Goal: Task Accomplishment & Management: Complete application form

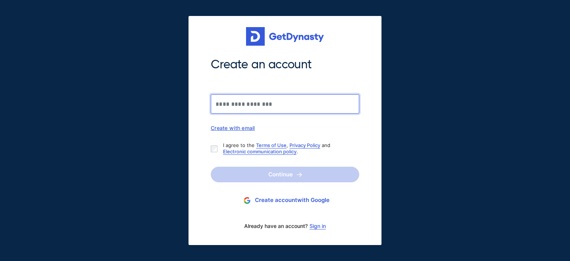
click at [242, 104] on input "Create an account" at bounding box center [285, 103] width 148 height 19
type input "**********"
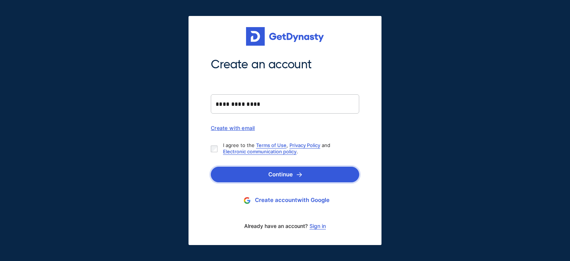
click at [271, 176] on button "Continue" at bounding box center [285, 174] width 148 height 16
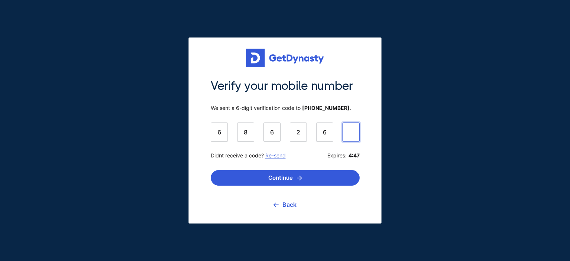
type input "******"
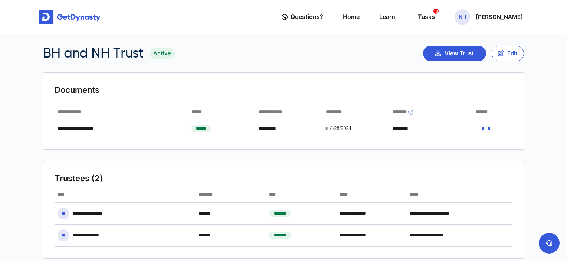
click at [428, 20] on div "Tasks 10" at bounding box center [426, 17] width 17 height 14
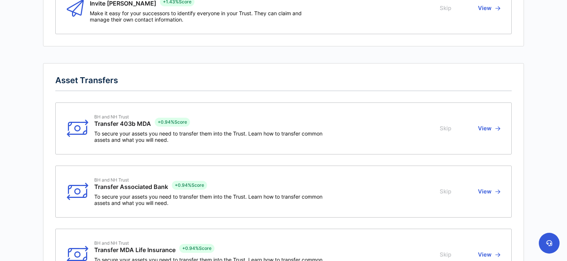
scroll to position [172, 0]
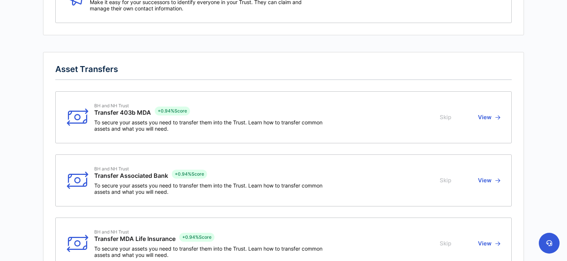
click at [446, 115] on button "Skip" at bounding box center [446, 117] width 14 height 29
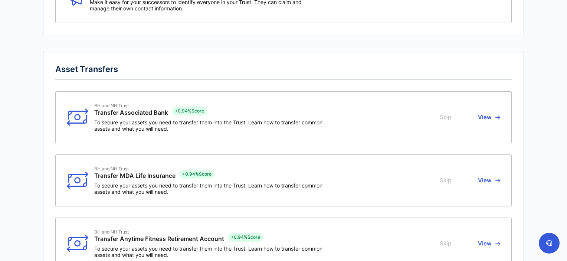
click at [445, 178] on button "Skip" at bounding box center [446, 180] width 14 height 29
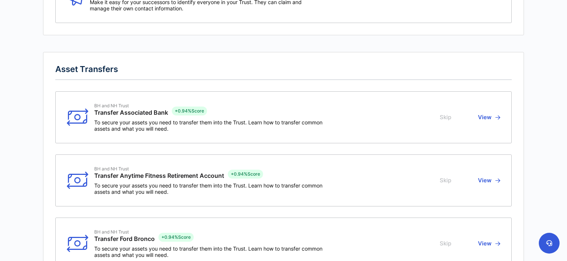
click at [445, 178] on button "Skip" at bounding box center [446, 180] width 14 height 29
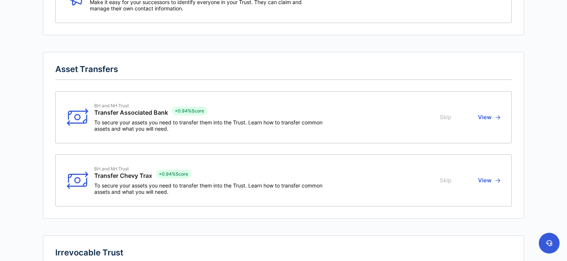
click at [445, 178] on button "Skip" at bounding box center [446, 180] width 14 height 29
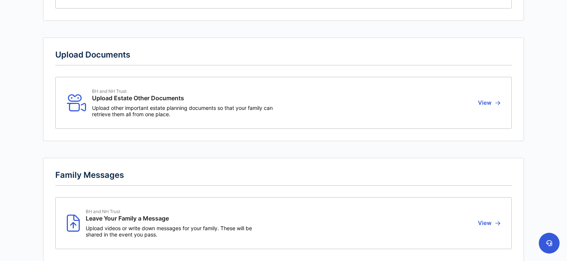
scroll to position [428, 0]
click at [488, 107] on button "View" at bounding box center [487, 101] width 24 height 29
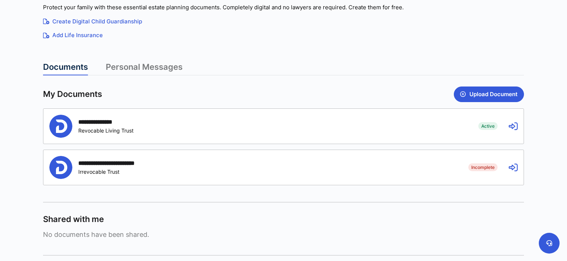
scroll to position [141, 0]
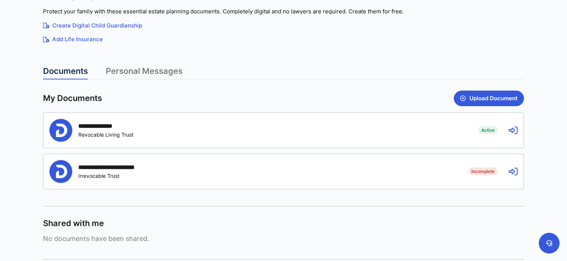
click at [421, 138] on div "**********" at bounding box center [258, 130] width 418 height 23
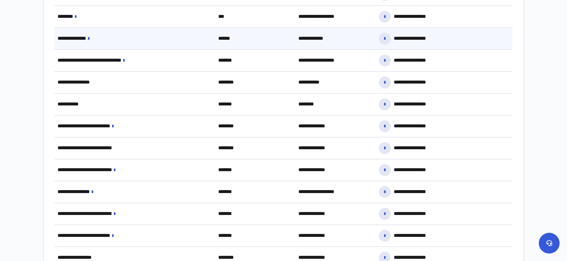
scroll to position [574, 0]
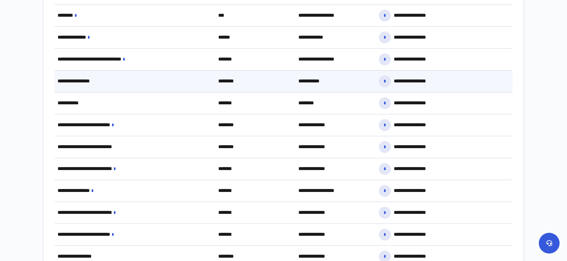
click at [125, 81] on div "**********" at bounding box center [135, 81] width 161 height 16
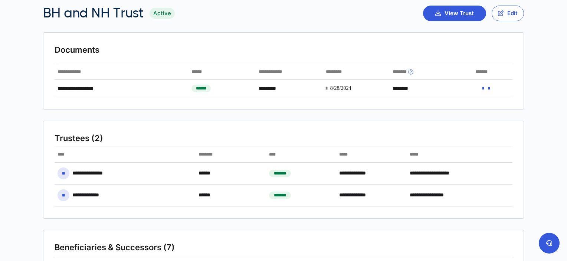
scroll to position [0, 0]
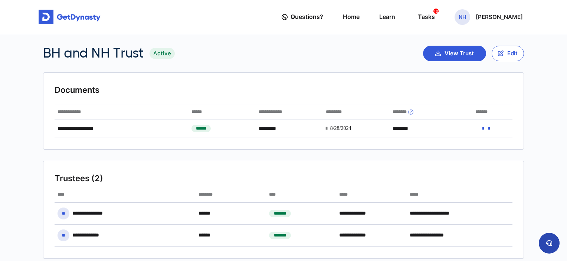
click at [549, 236] on button at bounding box center [548, 243] width 21 height 21
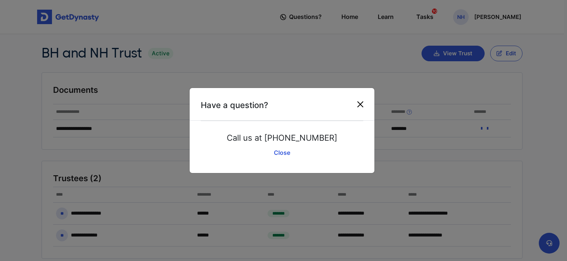
click at [359, 107] on button "Close" at bounding box center [360, 104] width 12 height 12
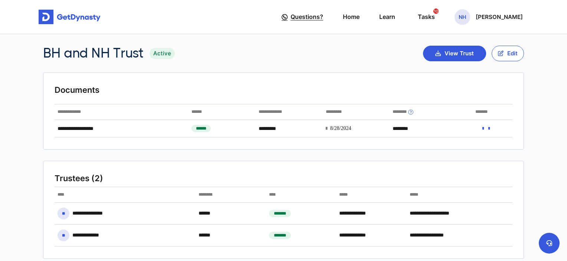
click at [305, 16] on span "Questions?" at bounding box center [306, 17] width 33 height 14
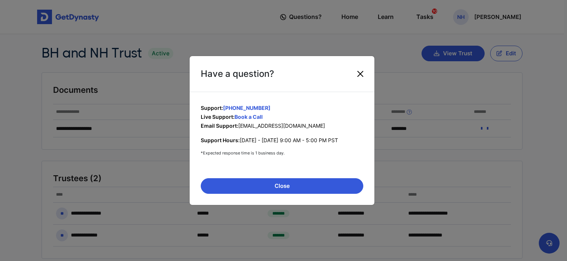
click at [357, 72] on button "Close" at bounding box center [360, 74] width 12 height 12
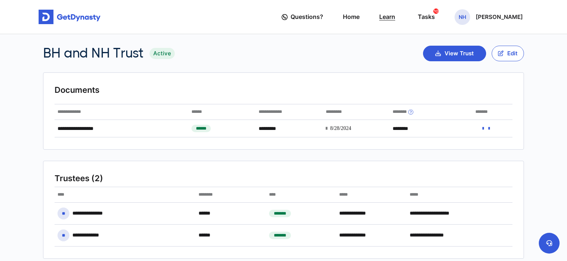
click at [387, 17] on link "Learn" at bounding box center [387, 16] width 16 height 21
click at [359, 22] on link "Home" at bounding box center [351, 16] width 17 height 21
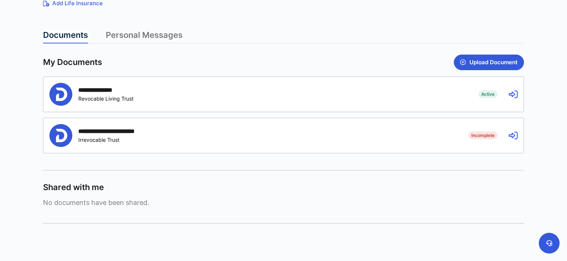
scroll to position [188, 0]
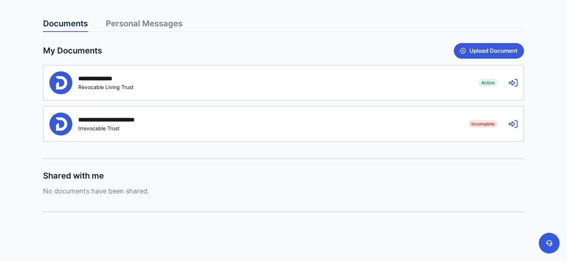
click at [404, 126] on div "**********" at bounding box center [253, 123] width 408 height 23
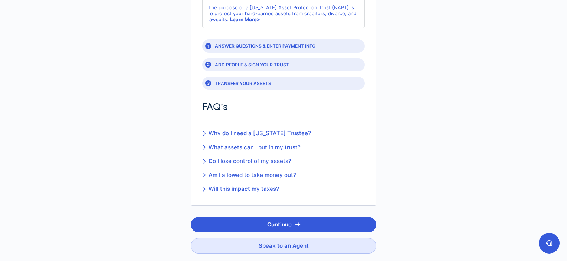
scroll to position [92, 0]
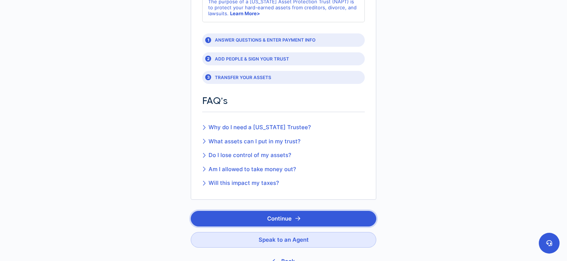
click at [285, 215] on button "Continue" at bounding box center [283, 219] width 185 height 16
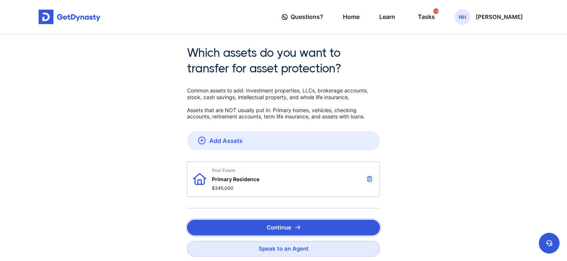
click at [277, 228] on button "Continue" at bounding box center [283, 228] width 193 height 16
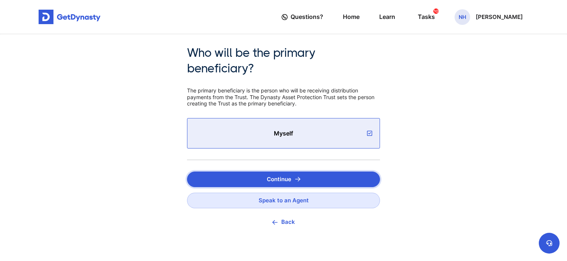
click at [280, 180] on button "Continue" at bounding box center [283, 179] width 193 height 16
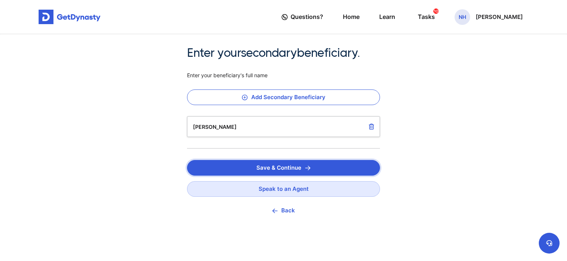
click at [280, 169] on button "Save & Continue" at bounding box center [283, 168] width 193 height 16
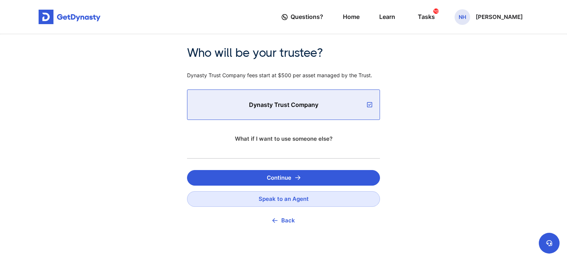
click at [301, 142] on link "What if I want to use someone else?" at bounding box center [283, 139] width 193 height 16
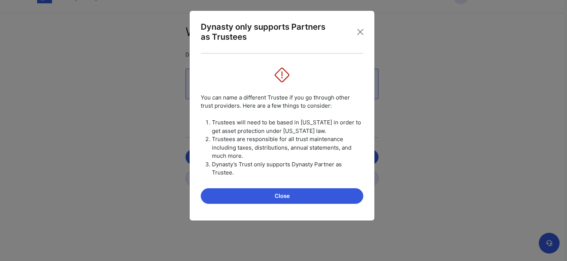
scroll to position [20, 0]
click at [289, 188] on button "Close" at bounding box center [282, 196] width 162 height 16
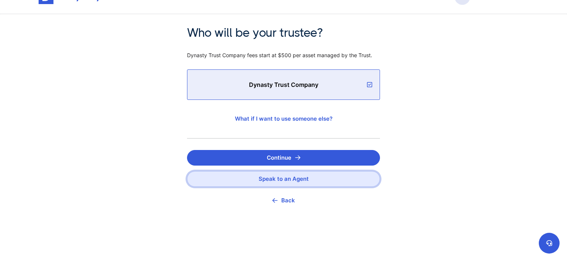
click at [300, 179] on link "Speak to an Agent" at bounding box center [283, 179] width 193 height 16
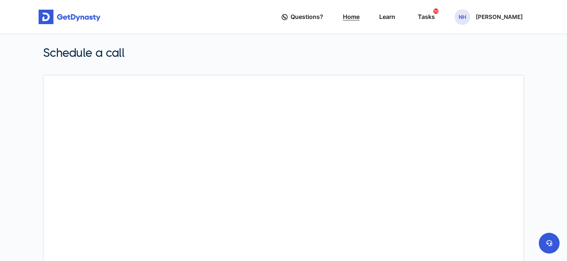
click at [357, 18] on link "Home" at bounding box center [351, 16] width 17 height 21
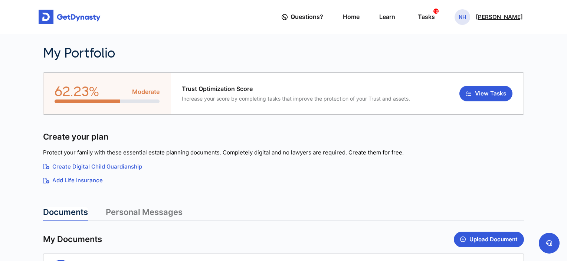
click at [497, 14] on p "[PERSON_NAME]" at bounding box center [498, 17] width 47 height 6
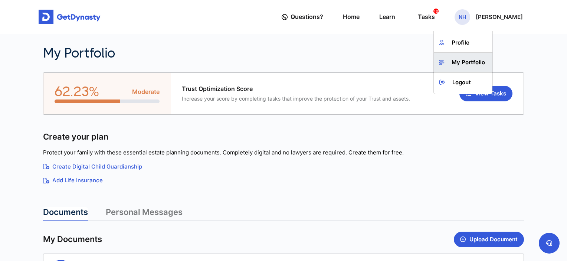
click at [463, 59] on link "My Portfolio" at bounding box center [462, 63] width 59 height 20
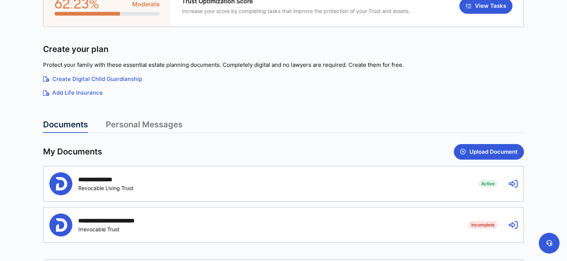
scroll to position [138, 0]
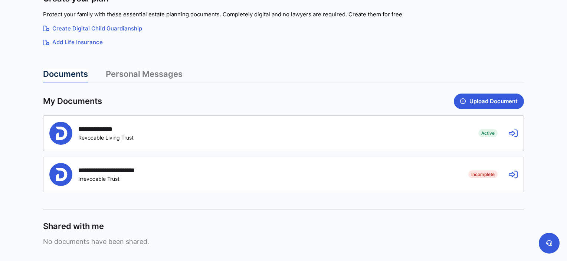
click at [442, 116] on div "**********" at bounding box center [283, 133] width 480 height 35
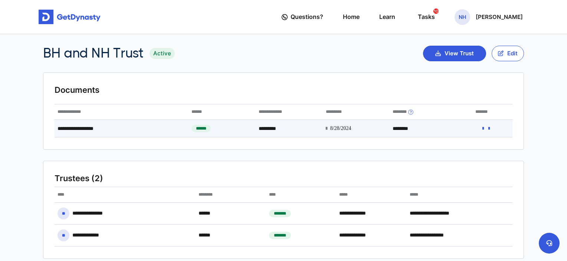
click at [482, 130] on icon at bounding box center [482, 128] width 1 height 5
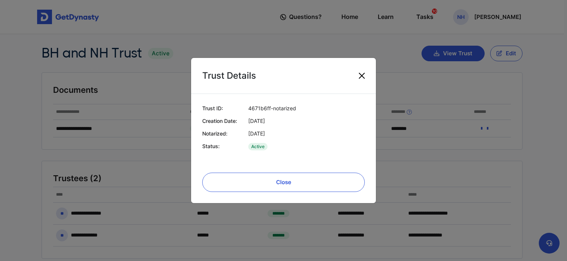
click at [360, 77] on button "Close" at bounding box center [362, 76] width 12 height 12
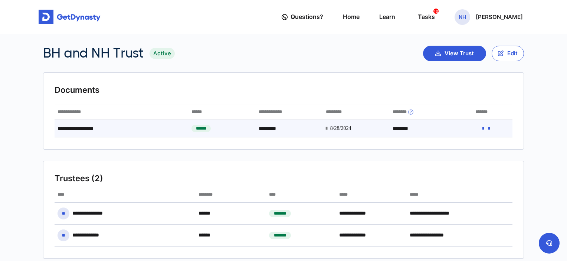
click at [489, 129] on icon at bounding box center [488, 128] width 1 height 5
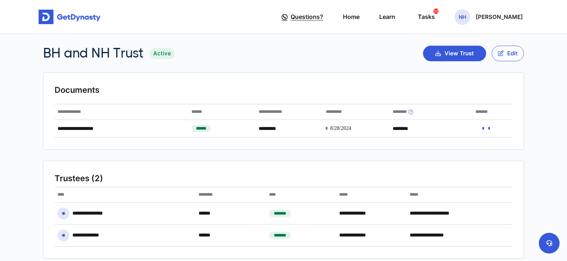
click at [320, 19] on span "Questions?" at bounding box center [306, 17] width 33 height 14
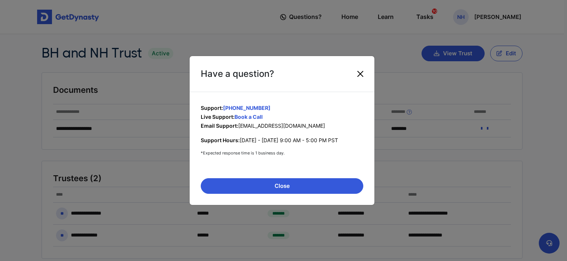
click at [359, 75] on button "Close" at bounding box center [360, 74] width 12 height 12
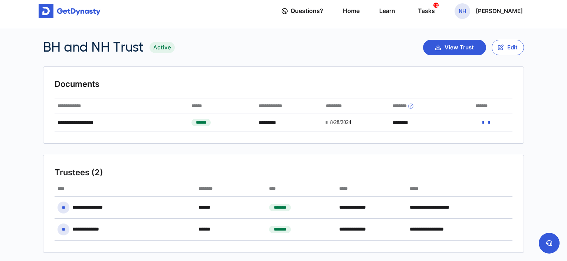
scroll to position [6, 0]
click at [432, 10] on div "Tasks 10" at bounding box center [426, 11] width 17 height 14
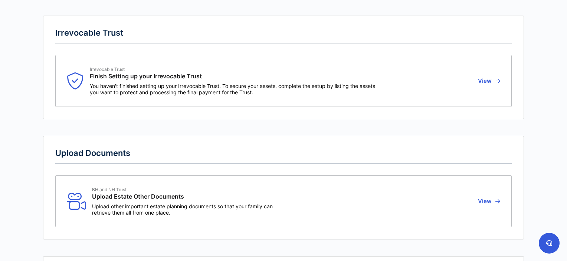
scroll to position [644, 0]
click at [363, 89] on span "You haven't finished setting up your Irrevocable Trust. To secure your assets, …" at bounding box center [233, 88] width 286 height 13
drag, startPoint x: 481, startPoint y: 80, endPoint x: 484, endPoint y: 78, distance: 4.2
click at [485, 78] on button "View" at bounding box center [487, 80] width 24 height 29
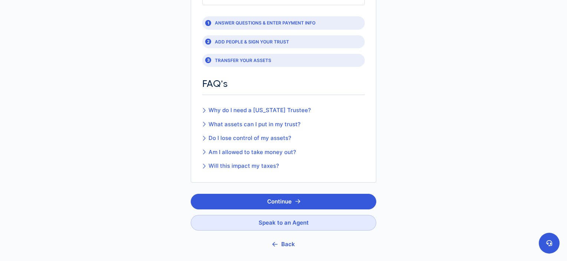
scroll to position [110, 0]
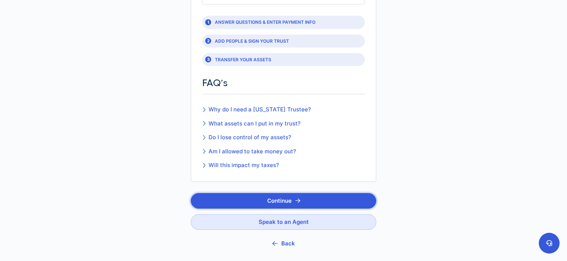
click at [264, 199] on button "Continue" at bounding box center [283, 201] width 185 height 16
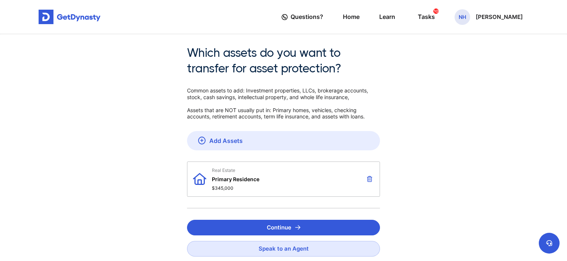
scroll to position [24, 0]
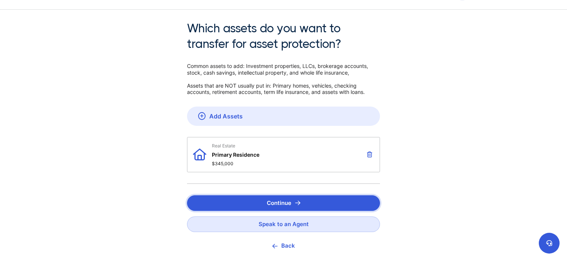
click at [264, 199] on button "Continue" at bounding box center [283, 203] width 193 height 16
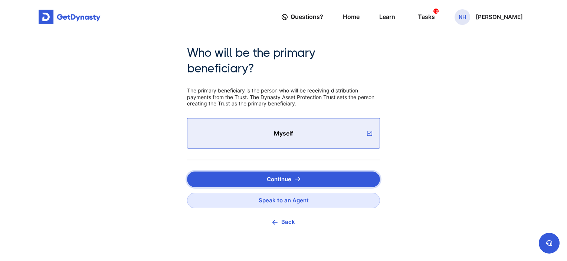
click at [273, 181] on button "Continue" at bounding box center [283, 179] width 193 height 16
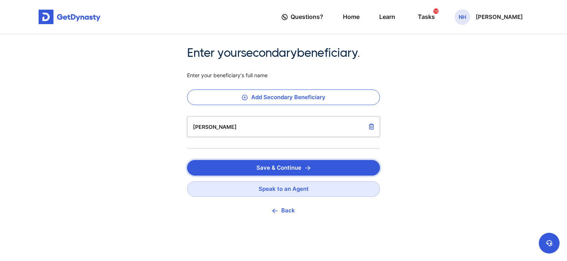
click at [279, 168] on button "Save & Continue" at bounding box center [283, 168] width 193 height 16
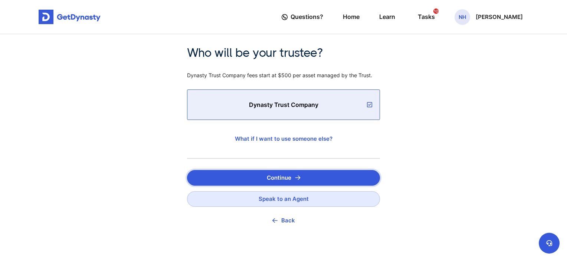
click at [276, 177] on button "Continue" at bounding box center [283, 178] width 193 height 16
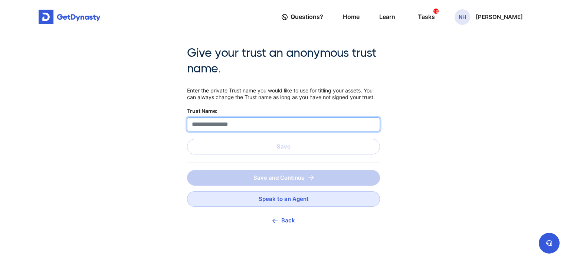
click at [248, 127] on input "text" at bounding box center [283, 124] width 193 height 14
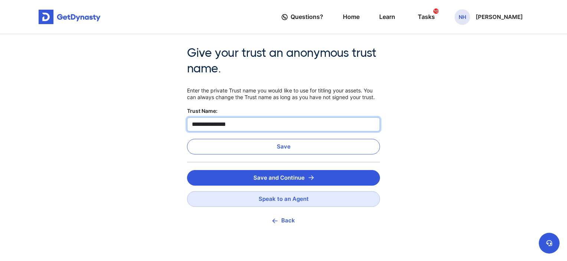
type input "**********"
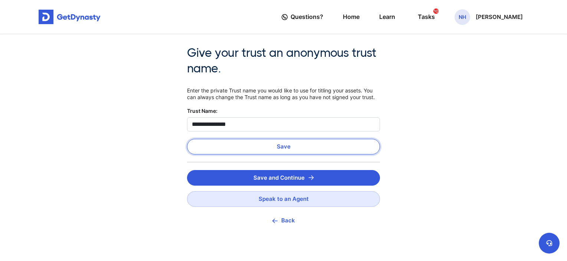
click at [269, 149] on button "Save" at bounding box center [283, 147] width 193 height 16
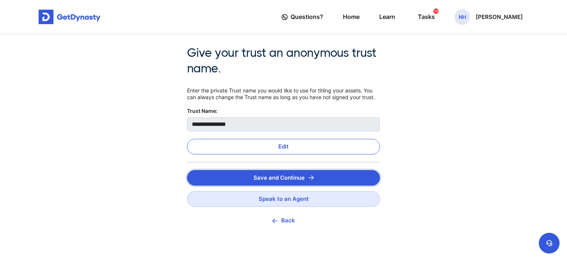
click at [266, 176] on button "Save and Continue" at bounding box center [283, 178] width 193 height 16
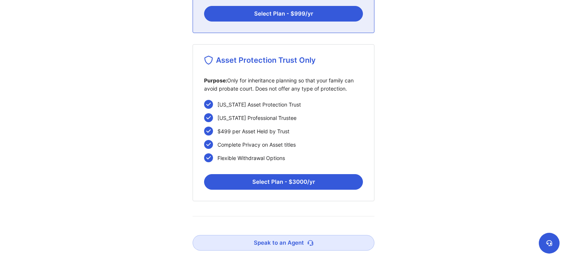
scroll to position [268, 0]
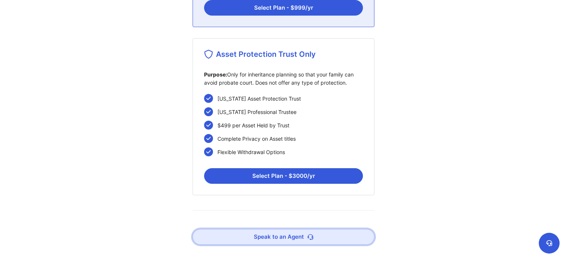
click at [286, 232] on link "Speak to an Agent" at bounding box center [283, 237] width 182 height 16
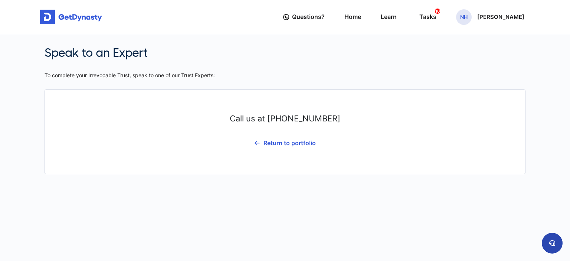
click at [550, 238] on button at bounding box center [551, 243] width 21 height 21
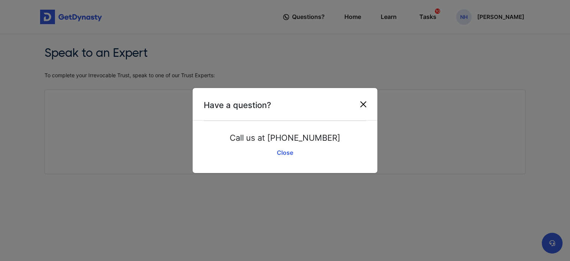
click at [361, 103] on button "Close" at bounding box center [363, 104] width 12 height 12
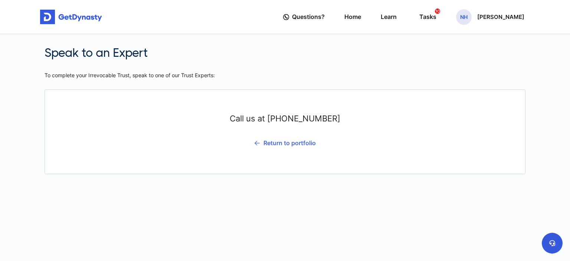
click at [277, 141] on link "Return to portfolio" at bounding box center [284, 142] width 61 height 19
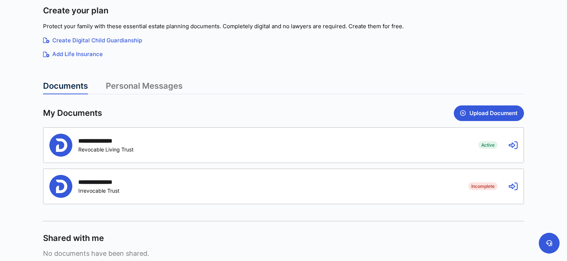
scroll to position [123, 0]
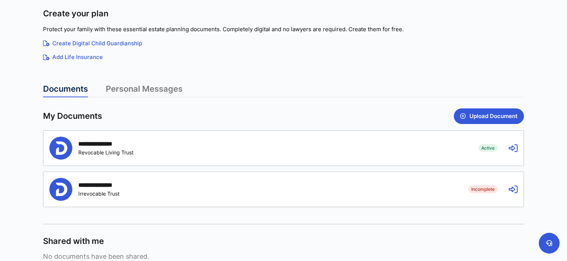
click at [352, 138] on div "**********" at bounding box center [258, 147] width 418 height 23
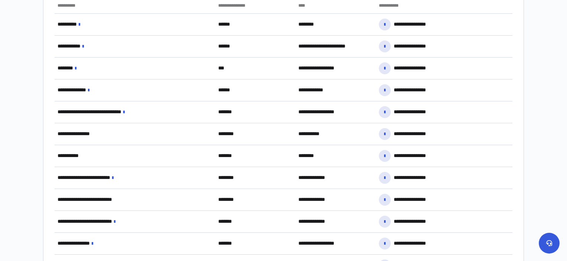
scroll to position [520, 0]
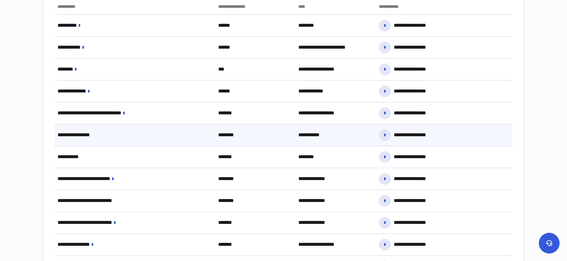
click at [197, 135] on div "**********" at bounding box center [135, 135] width 161 height 16
click at [96, 136] on div "**********" at bounding box center [135, 135] width 161 height 16
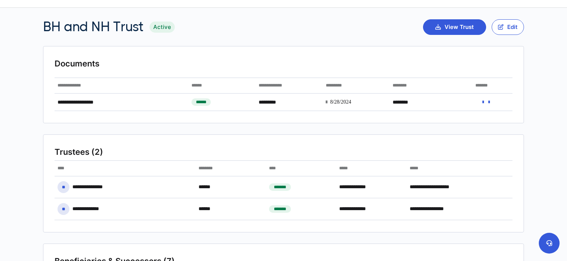
scroll to position [0, 0]
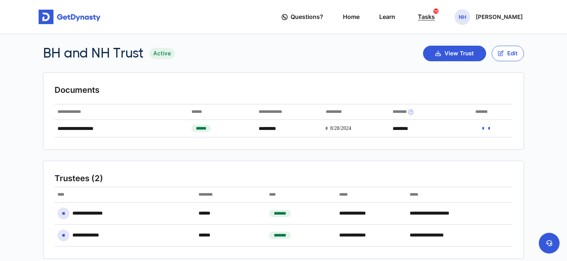
click at [435, 22] on div "Tasks 10" at bounding box center [426, 17] width 17 height 14
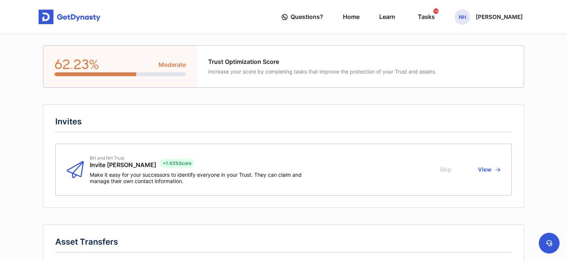
click at [298, 81] on div "Trust Optimization Score Increase your score by completing tasks that improve t…" at bounding box center [360, 67] width 326 height 42
click at [449, 174] on button "Skip" at bounding box center [446, 169] width 14 height 29
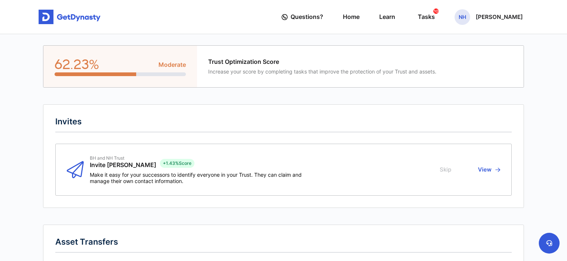
click at [449, 174] on button "Skip" at bounding box center [446, 169] width 14 height 29
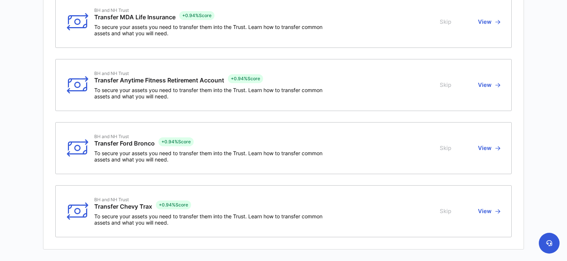
scroll to position [272, 0]
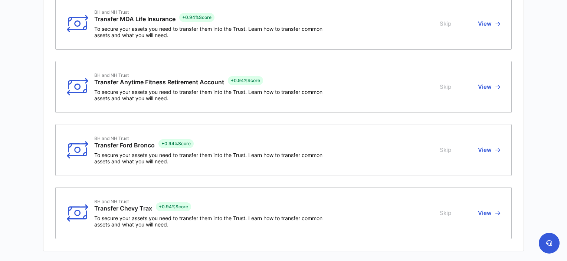
click at [482, 147] on button "View" at bounding box center [487, 149] width 24 height 29
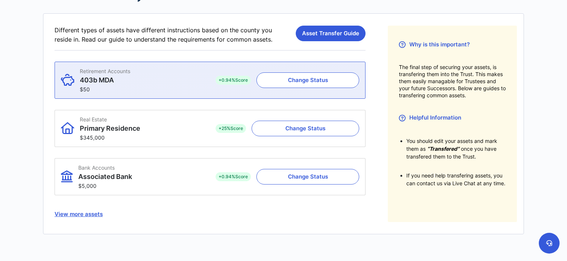
scroll to position [83, 0]
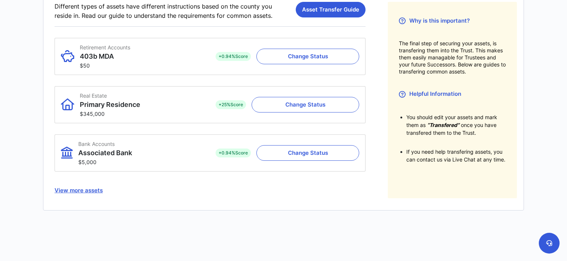
click at [85, 190] on button "View more assets" at bounding box center [210, 190] width 311 height 16
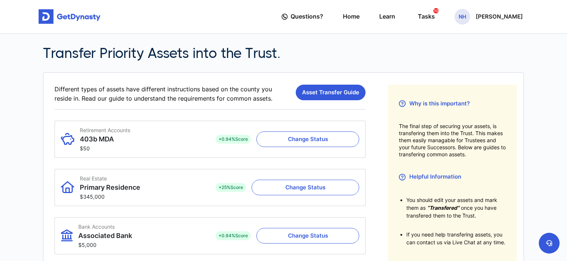
scroll to position [0, 0]
click at [312, 90] on link "Asset Transfer Guide" at bounding box center [331, 93] width 70 height 16
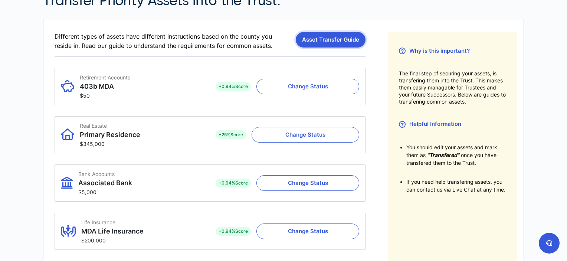
scroll to position [54, 0]
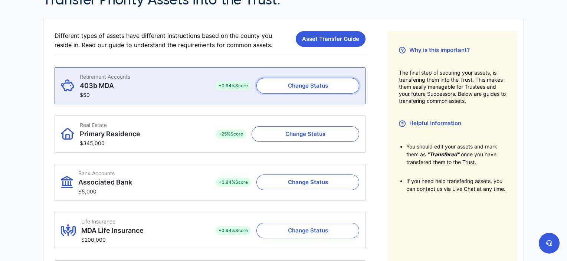
click at [284, 84] on button "Change Status" at bounding box center [307, 86] width 103 height 16
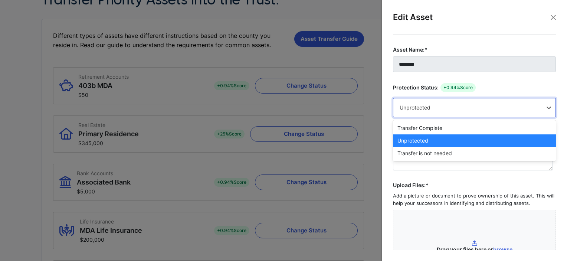
click at [459, 109] on div "Unprotected" at bounding box center [467, 107] width 136 height 7
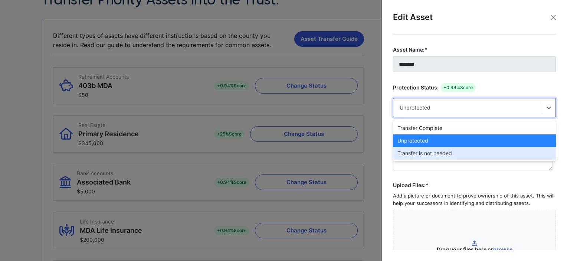
click at [432, 152] on div "Transfer is not needed" at bounding box center [474, 153] width 163 height 13
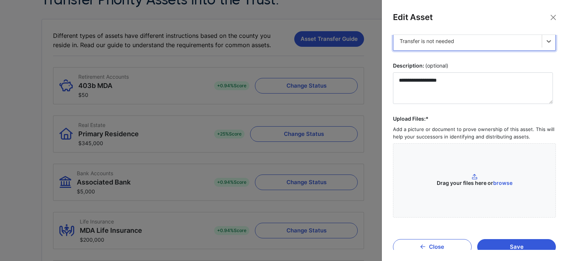
scroll to position [76, 0]
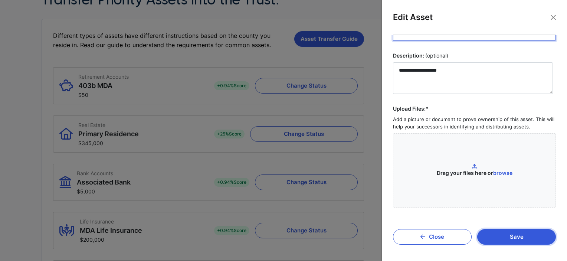
click at [485, 232] on button "Save" at bounding box center [516, 237] width 79 height 16
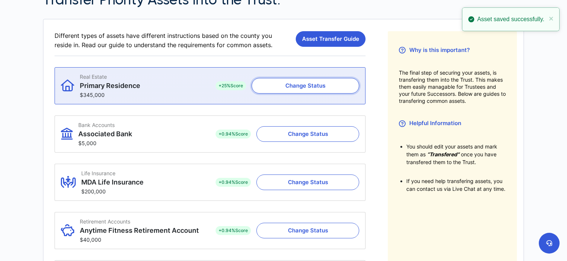
click at [271, 81] on button "Change Status" at bounding box center [305, 86] width 108 height 16
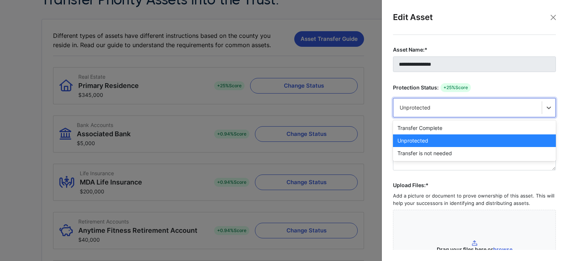
click at [432, 106] on div "Unprotected" at bounding box center [467, 107] width 136 height 7
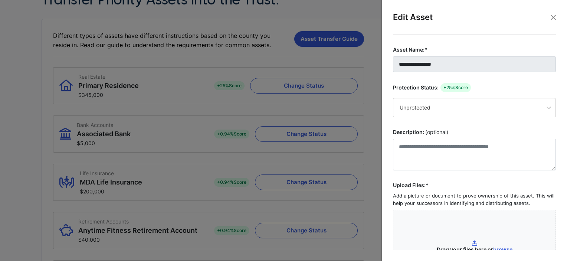
click at [443, 183] on label "Upload Files:* Add a picture or document to prove ownership of this asset. This…" at bounding box center [474, 232] width 163 height 102
click at [0, 0] on input "Upload Files:* Add a picture or document to prove ownership of this asset. This…" at bounding box center [0, 0] width 0 height 0
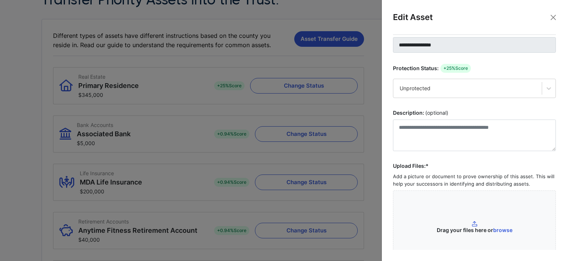
scroll to position [0, 0]
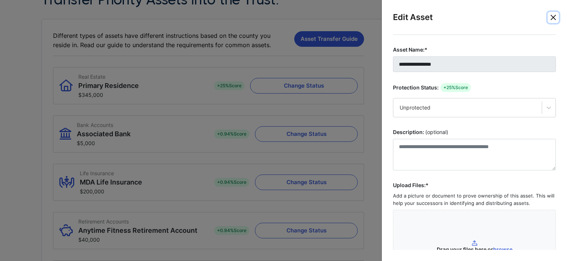
click at [553, 19] on button "Close" at bounding box center [552, 17] width 11 height 11
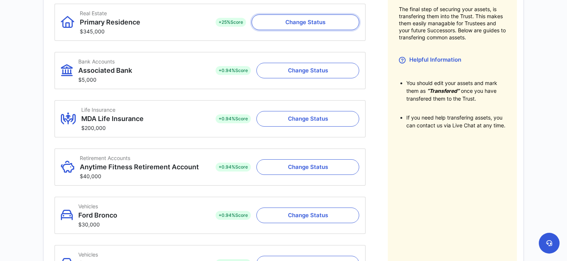
scroll to position [119, 0]
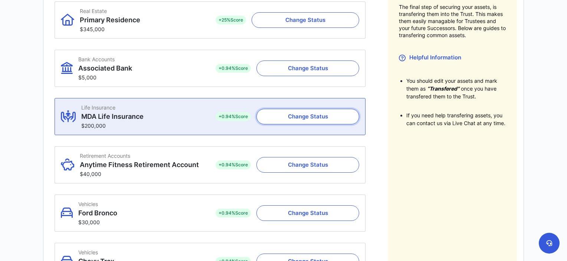
click at [296, 115] on button "Change Status" at bounding box center [307, 117] width 103 height 16
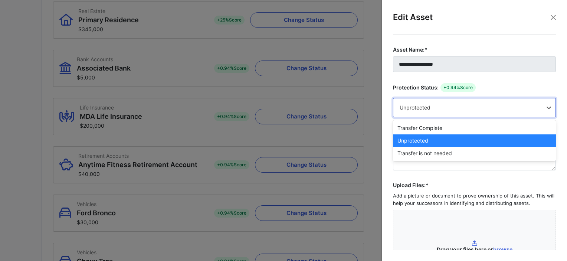
click at [420, 111] on div "Unprotected" at bounding box center [467, 107] width 136 height 7
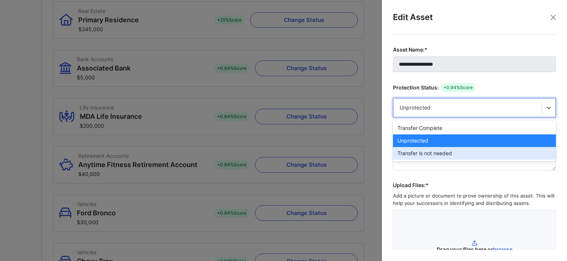
click at [422, 155] on div "Transfer is not needed" at bounding box center [474, 153] width 163 height 13
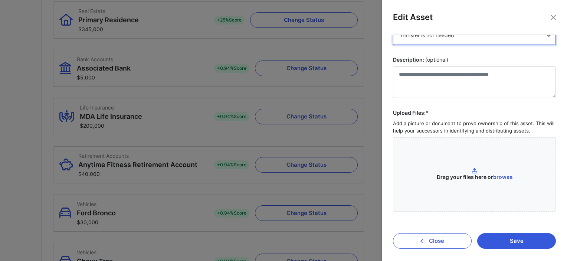
scroll to position [76, 0]
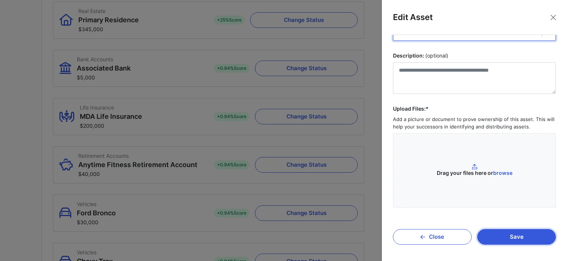
click at [520, 241] on button "Save" at bounding box center [516, 237] width 79 height 16
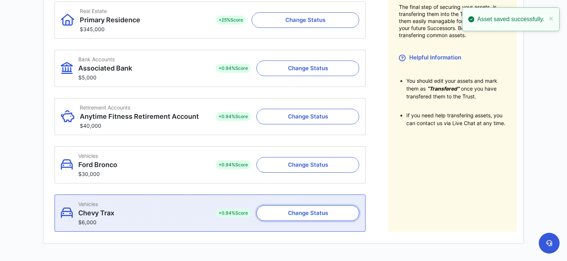
click at [327, 212] on button "Change Status" at bounding box center [307, 213] width 103 height 16
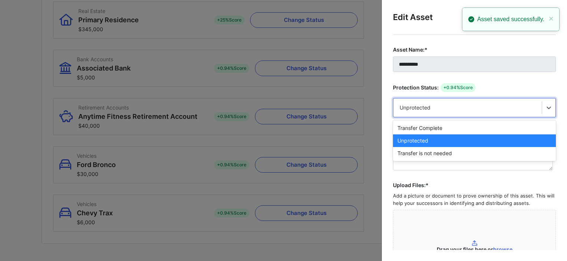
click at [443, 109] on div "Unprotected" at bounding box center [467, 107] width 136 height 7
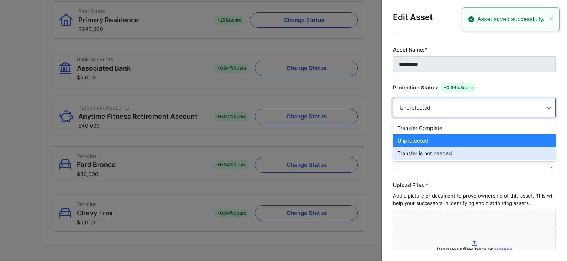
click at [421, 151] on div "Transfer is not needed" at bounding box center [474, 153] width 163 height 13
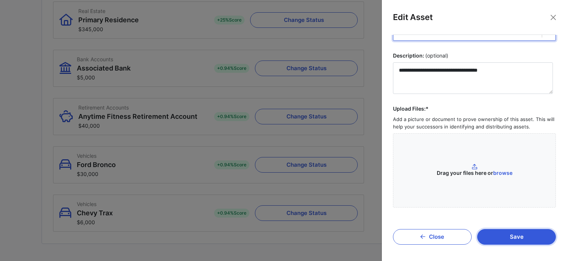
click at [535, 240] on button "Save" at bounding box center [516, 237] width 79 height 16
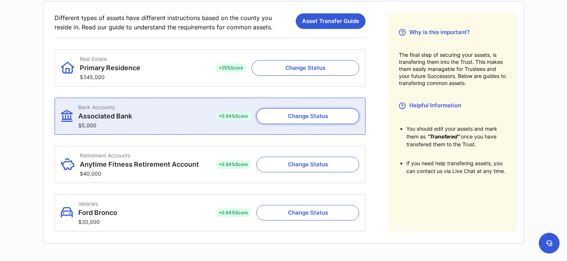
scroll to position [71, 0]
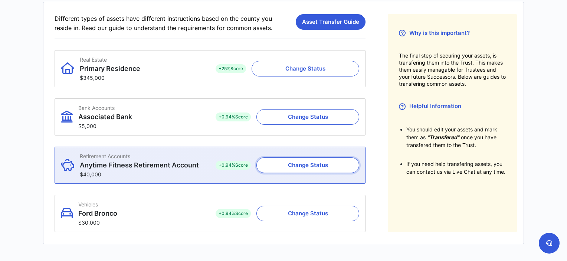
click at [301, 172] on button "Change Status" at bounding box center [307, 165] width 103 height 16
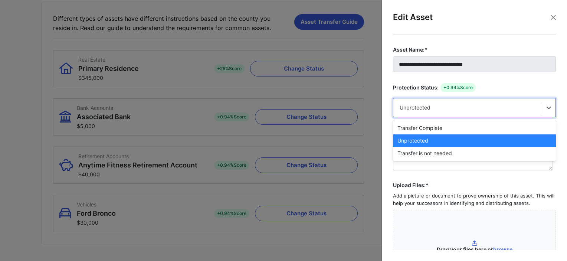
click at [432, 113] on div "Unprotected" at bounding box center [467, 108] width 148 height 16
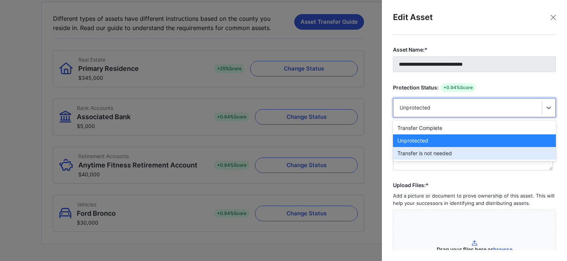
click at [429, 152] on div "Transfer is not needed" at bounding box center [474, 153] width 163 height 13
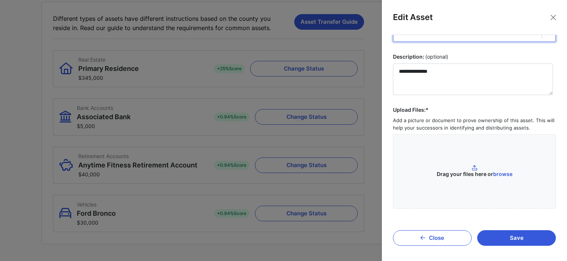
scroll to position [76, 0]
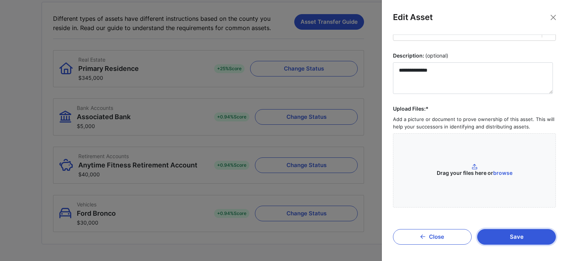
click at [500, 230] on button "Save" at bounding box center [516, 237] width 79 height 16
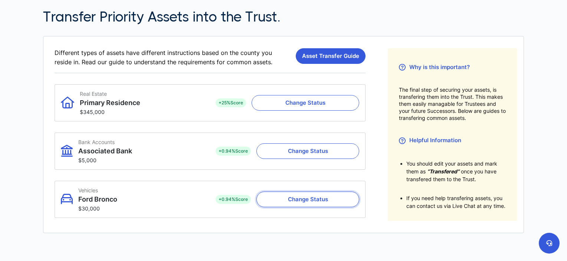
scroll to position [0, 0]
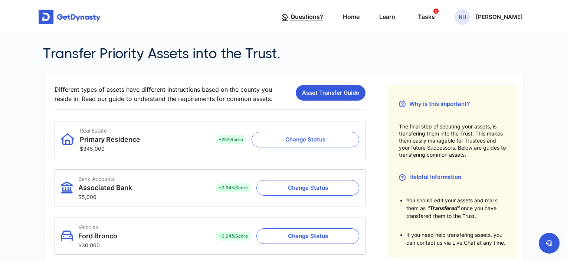
click at [318, 12] on span "Questions?" at bounding box center [306, 17] width 33 height 14
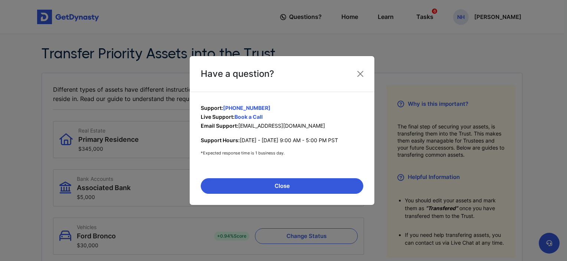
click at [245, 117] on link "Book a Call" at bounding box center [248, 116] width 28 height 6
